Goal: Find specific fact: Find specific fact

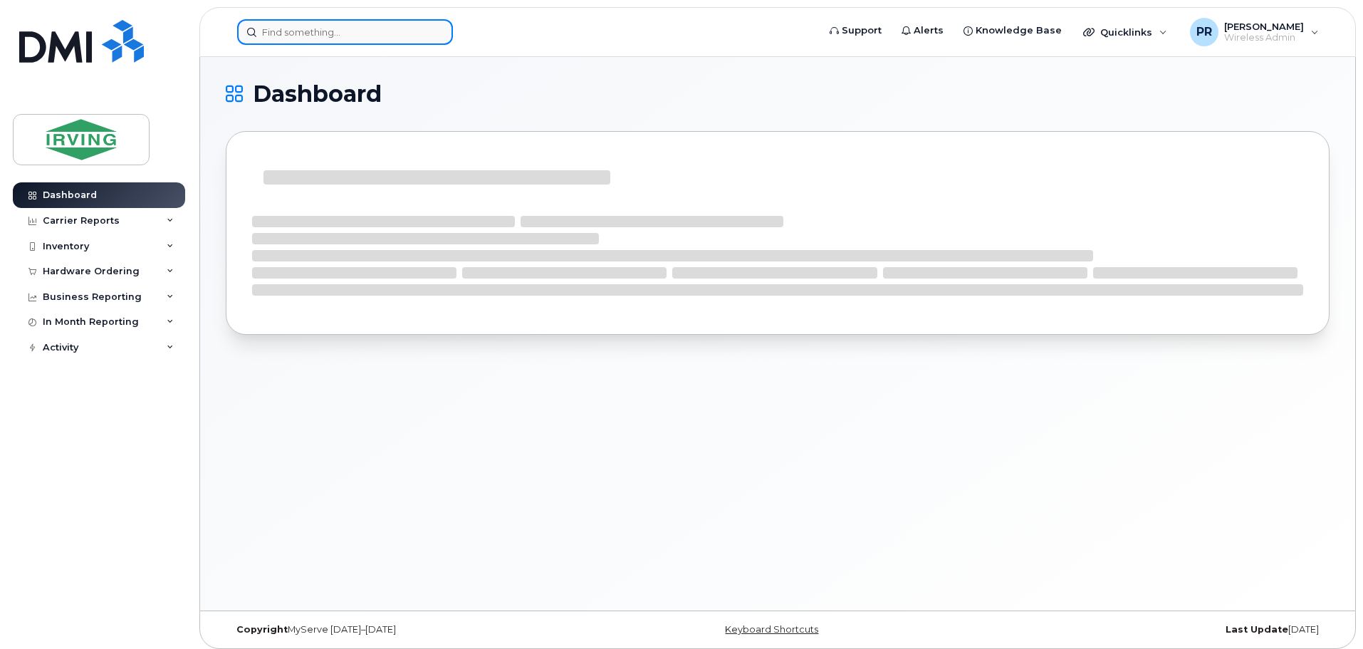
click at [380, 33] on input at bounding box center [345, 32] width 216 height 26
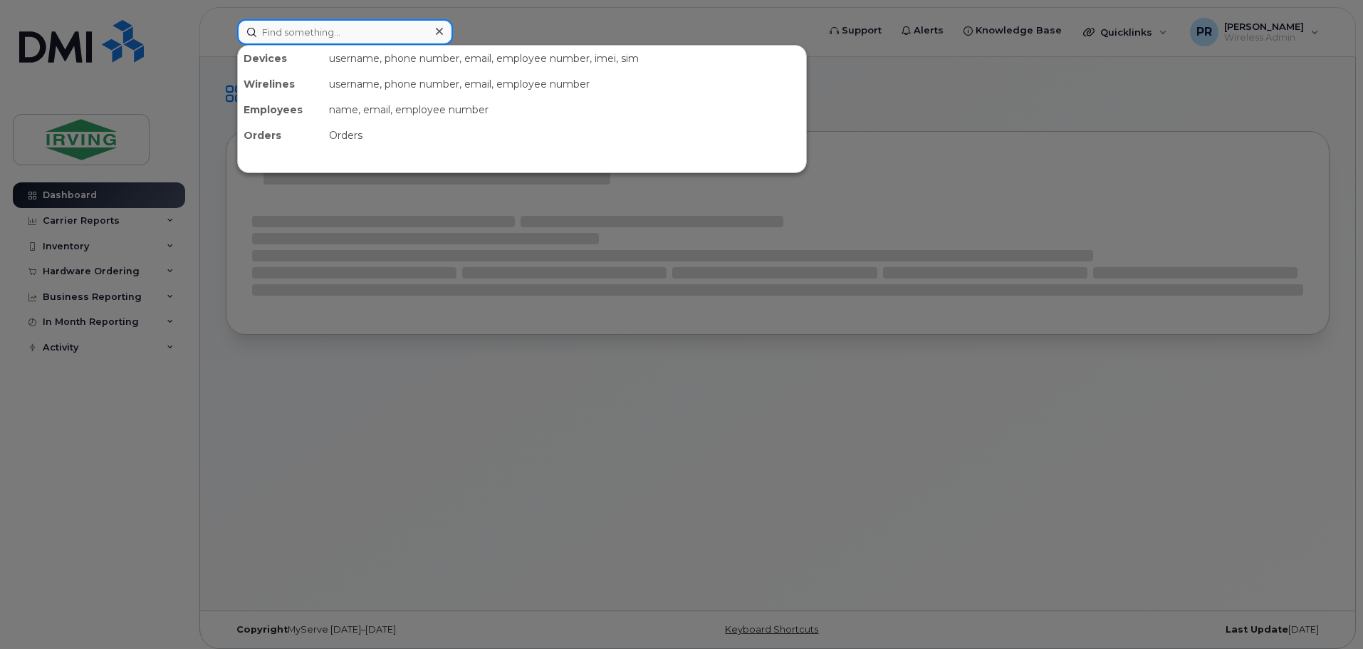
paste input "9024391850"
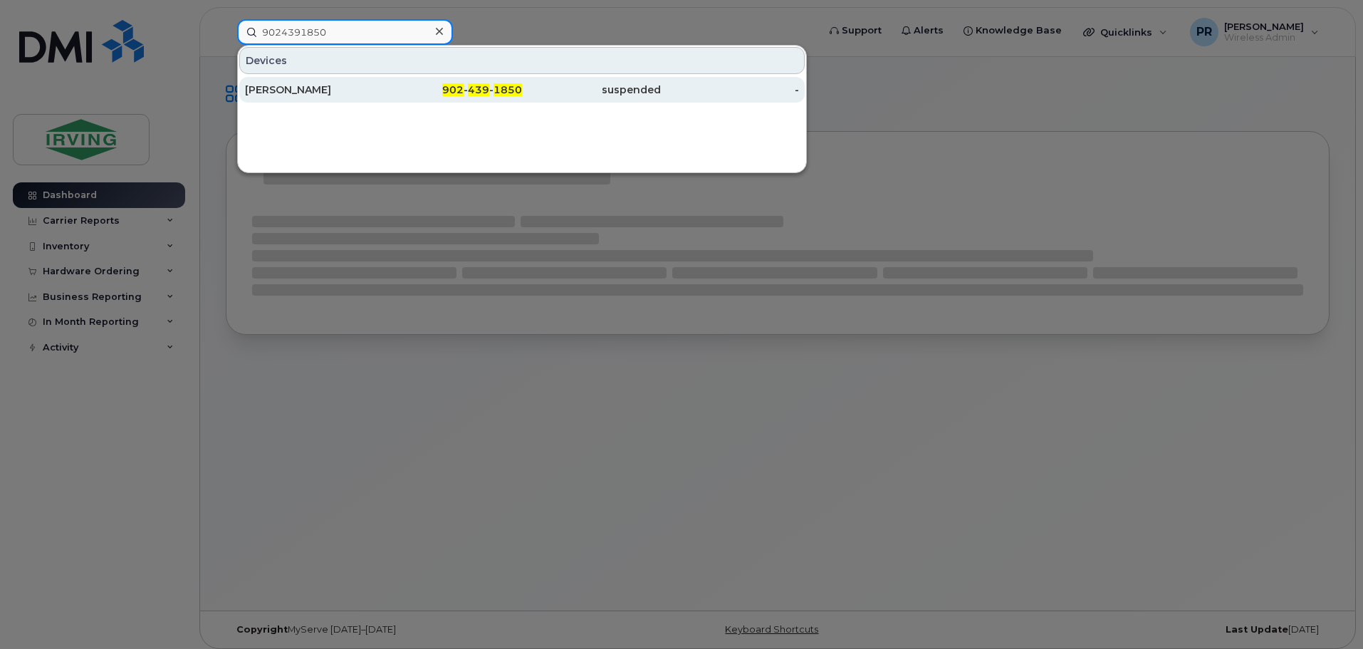
type input "9024391850"
click at [296, 93] on div "[PERSON_NAME]" at bounding box center [314, 90] width 139 height 14
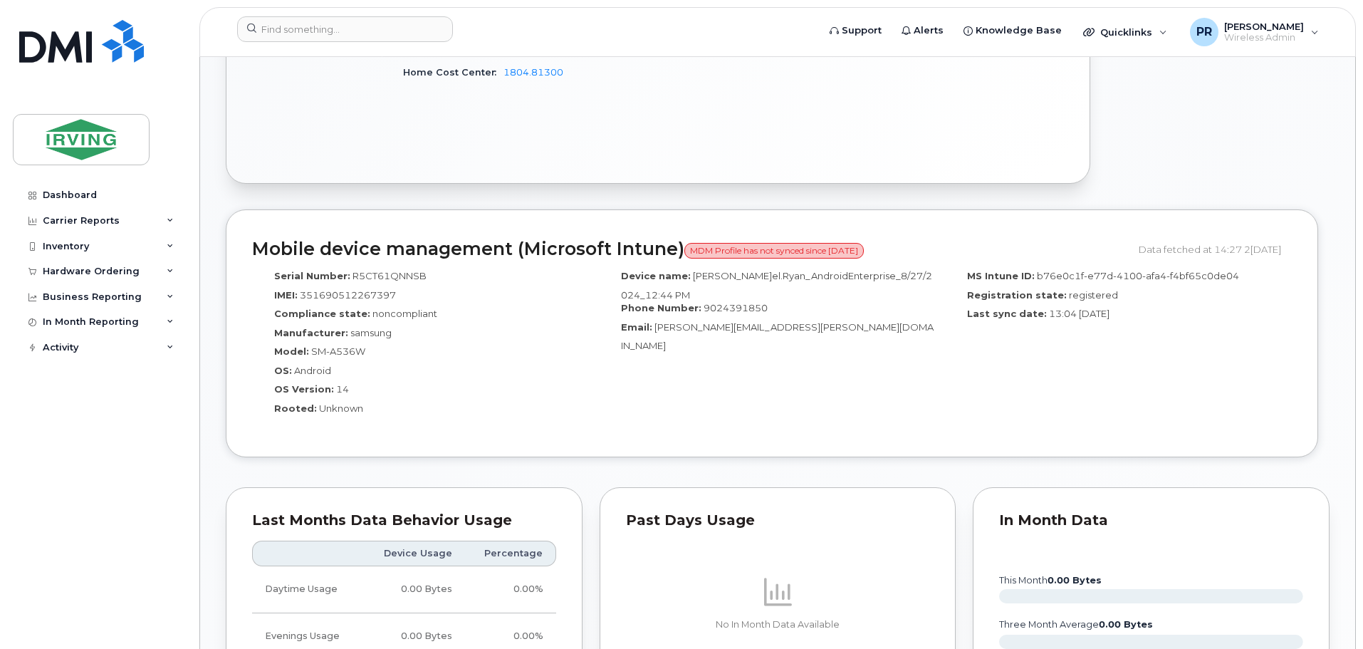
scroll to position [854, 0]
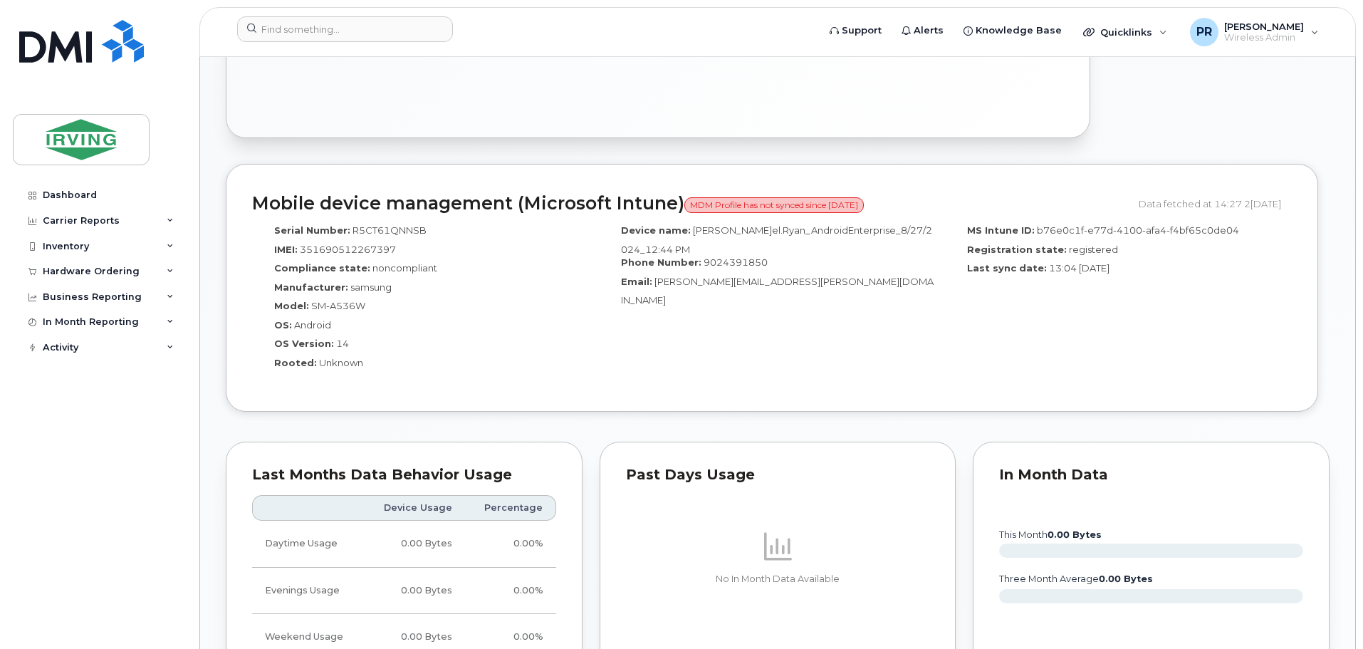
click at [358, 244] on span "351690512267397" at bounding box center [348, 249] width 96 height 11
copy span "351690512267397"
